Goal: Information Seeking & Learning: Understand process/instructions

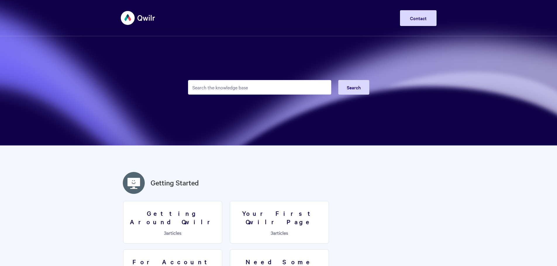
click at [210, 90] on input "Search the knowledge base" at bounding box center [259, 87] width 143 height 15
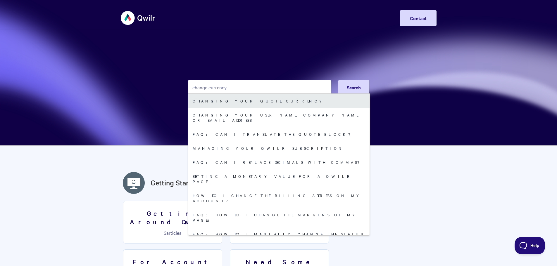
type input "change currency"
click at [214, 99] on link "Changing Your Quote Currency" at bounding box center [278, 101] width 181 height 14
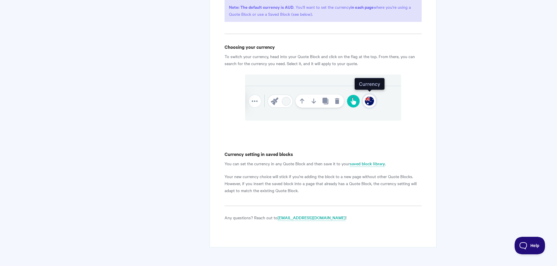
scroll to position [317, 0]
